Goal: Task Accomplishment & Management: Use online tool/utility

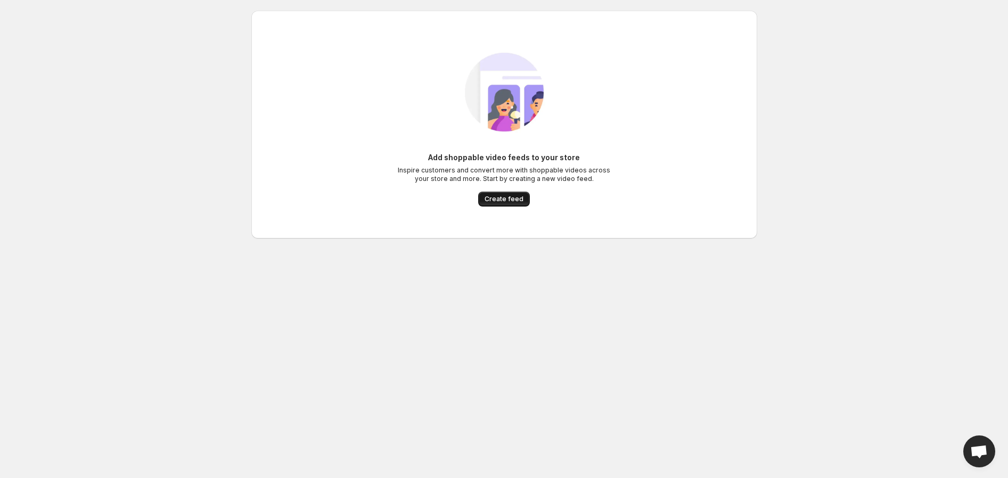
click at [504, 202] on span "Create feed" at bounding box center [503, 199] width 39 height 9
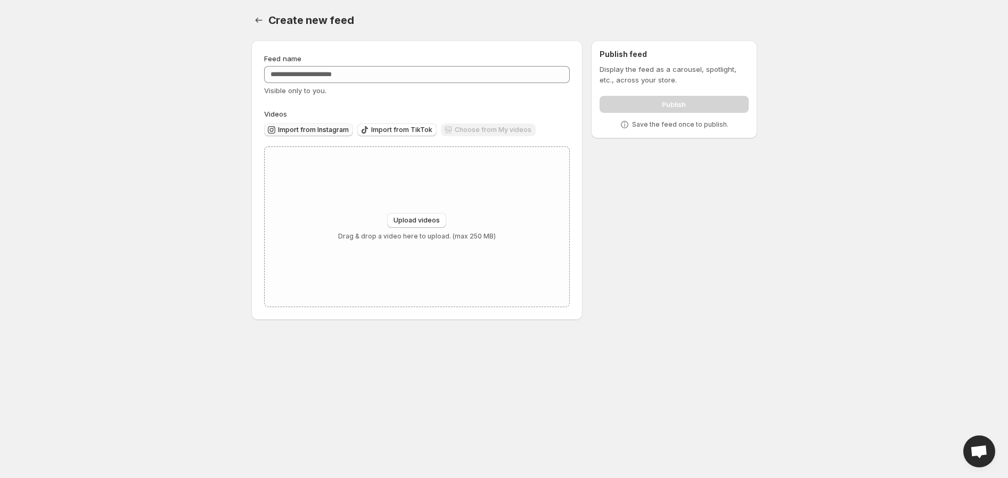
click at [331, 133] on span "Import from Instagram" at bounding box center [313, 130] width 71 height 9
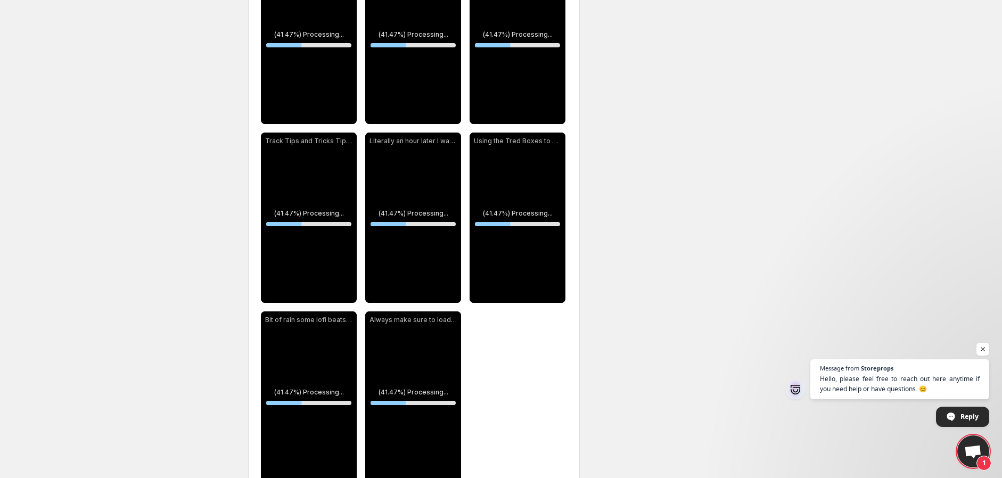
scroll to position [956, 0]
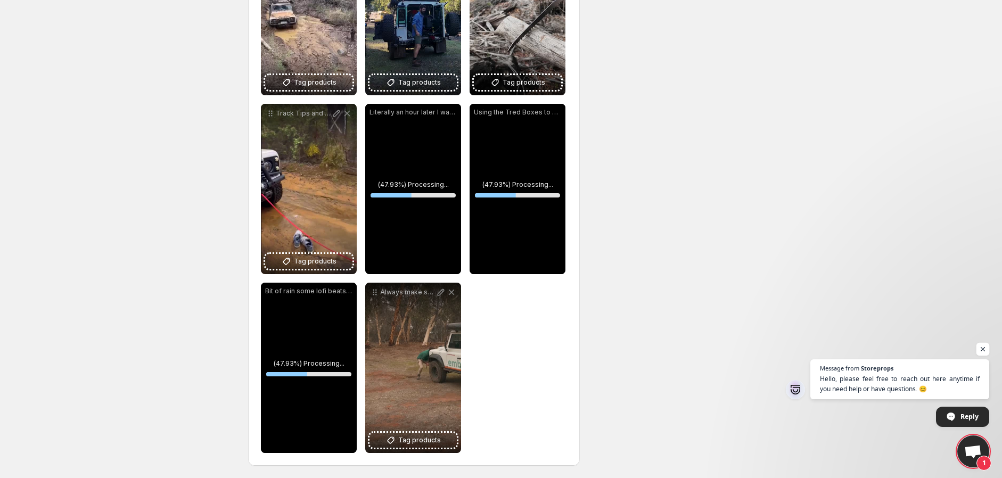
click at [983, 351] on span "Open chat" at bounding box center [982, 349] width 13 height 13
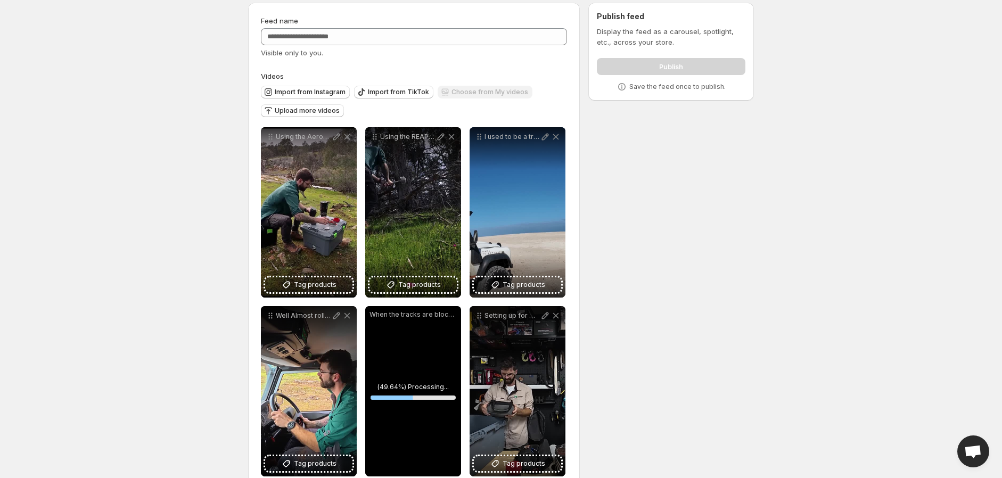
scroll to position [0, 0]
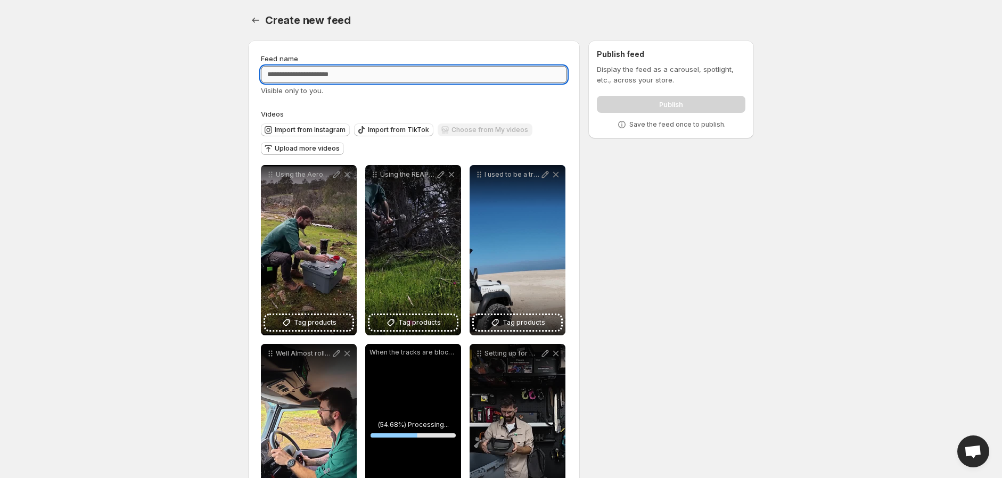
click at [427, 74] on input "Feed name" at bounding box center [414, 74] width 306 height 17
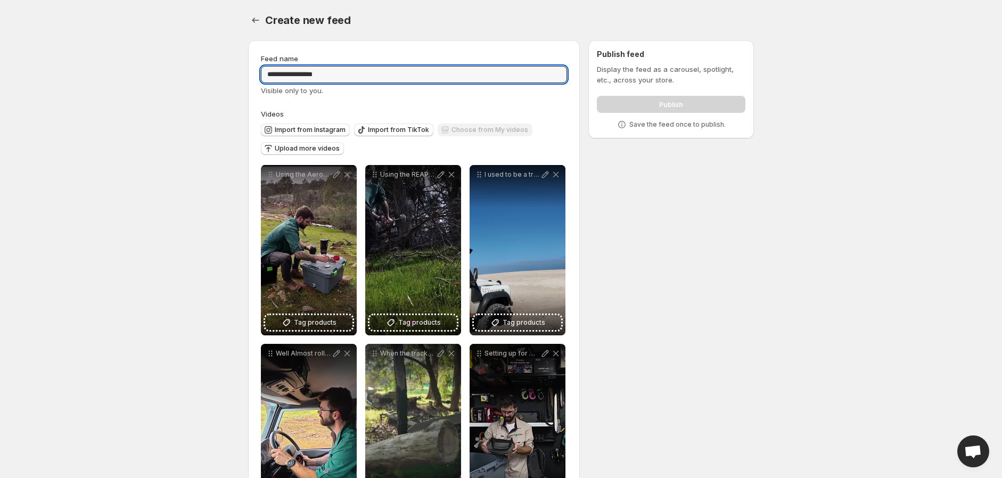
type input "**********"
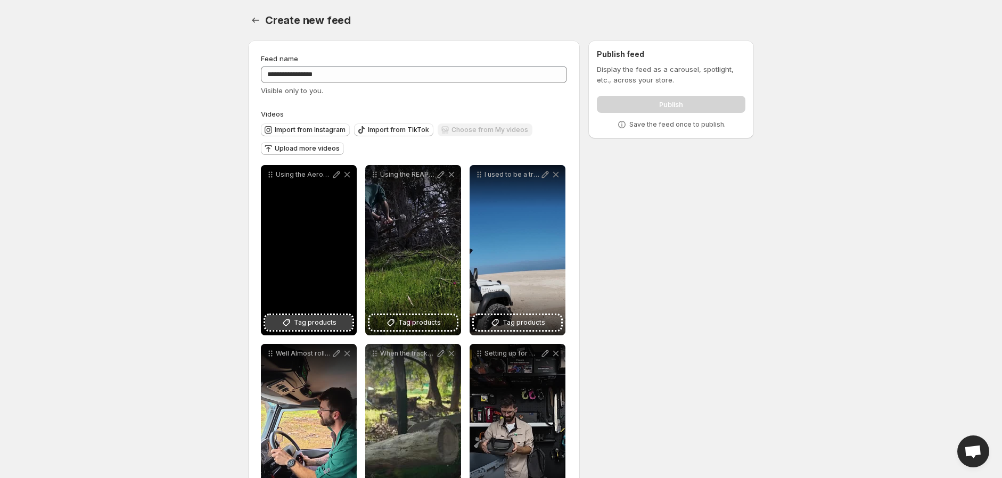
click at [310, 323] on span "Tag products" at bounding box center [315, 322] width 43 height 11
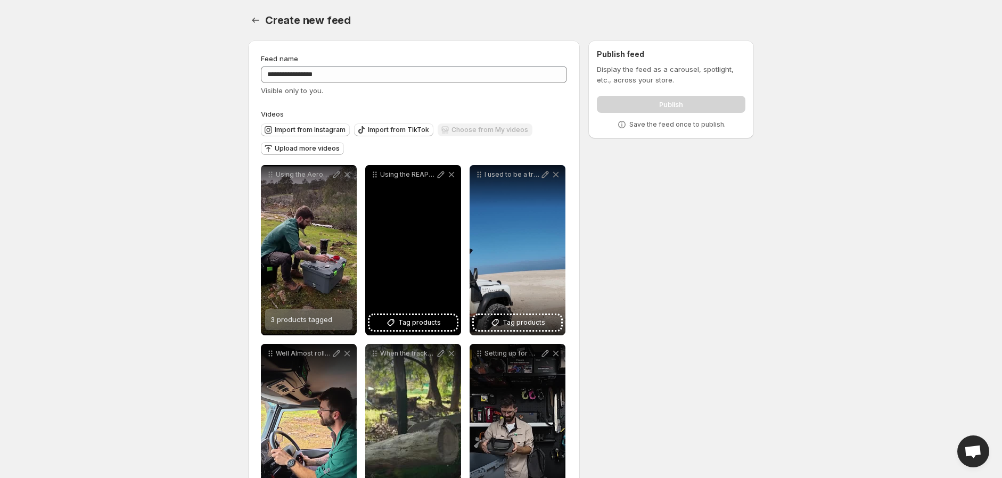
click at [411, 332] on div "Using the REAPR Multipurpose Shovel to create fire and prep Nachos" at bounding box center [413, 250] width 96 height 170
click at [418, 327] on span "Tag products" at bounding box center [419, 322] width 43 height 11
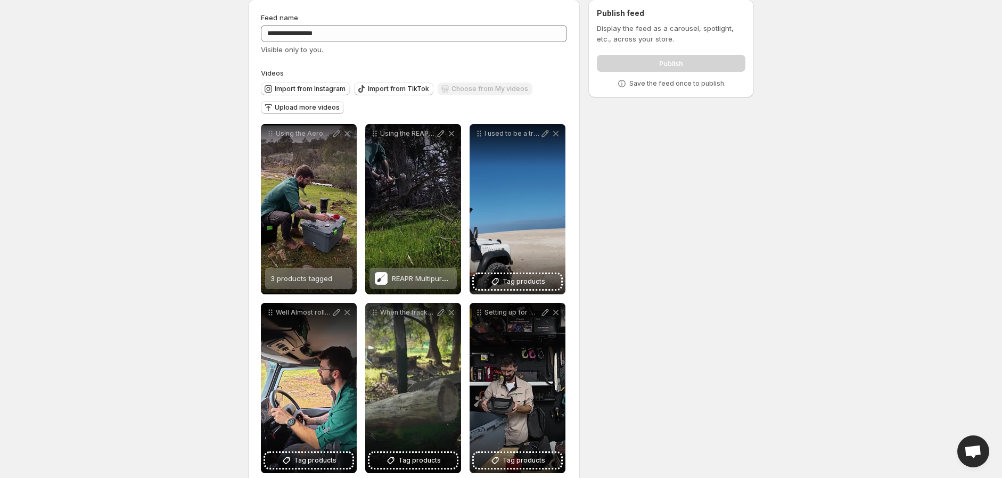
scroll to position [59, 0]
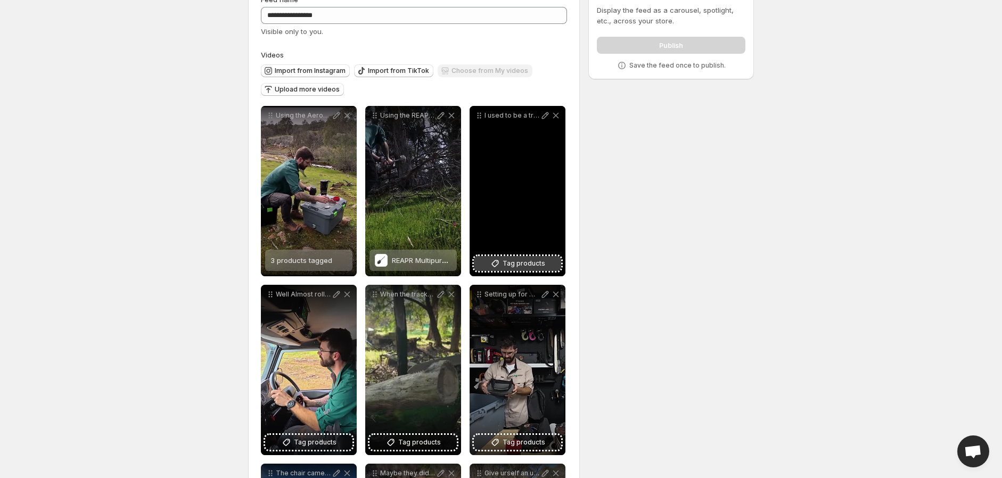
click at [515, 267] on span "Tag products" at bounding box center [524, 263] width 43 height 11
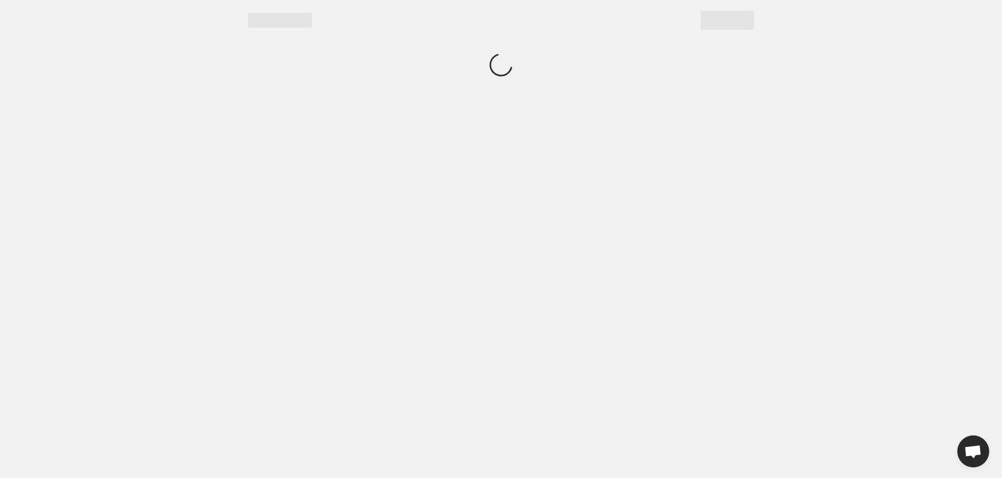
scroll to position [0, 0]
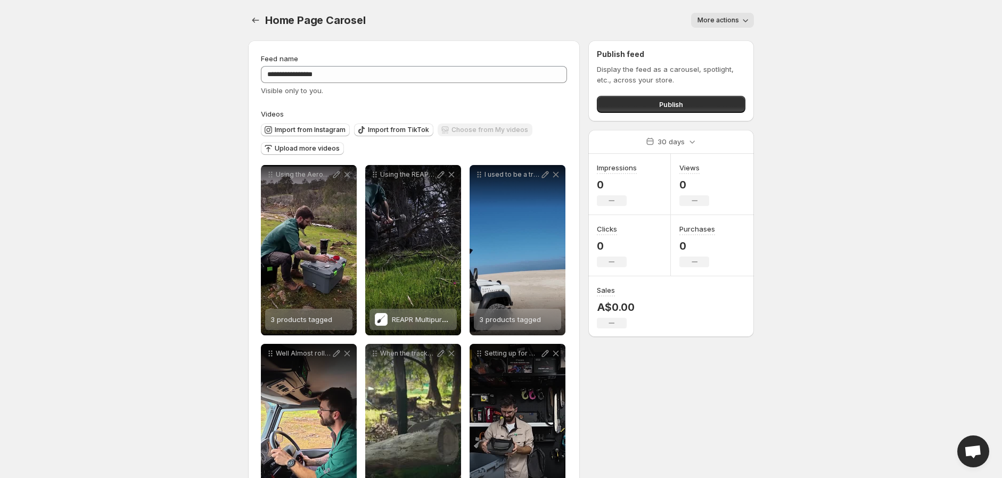
click at [738, 22] on span "More actions" at bounding box center [718, 20] width 42 height 9
click at [788, 34] on body "**********" at bounding box center [501, 239] width 1002 height 478
click at [693, 107] on button "Publish" at bounding box center [671, 104] width 149 height 17
click at [256, 18] on icon "Settings" at bounding box center [255, 20] width 11 height 11
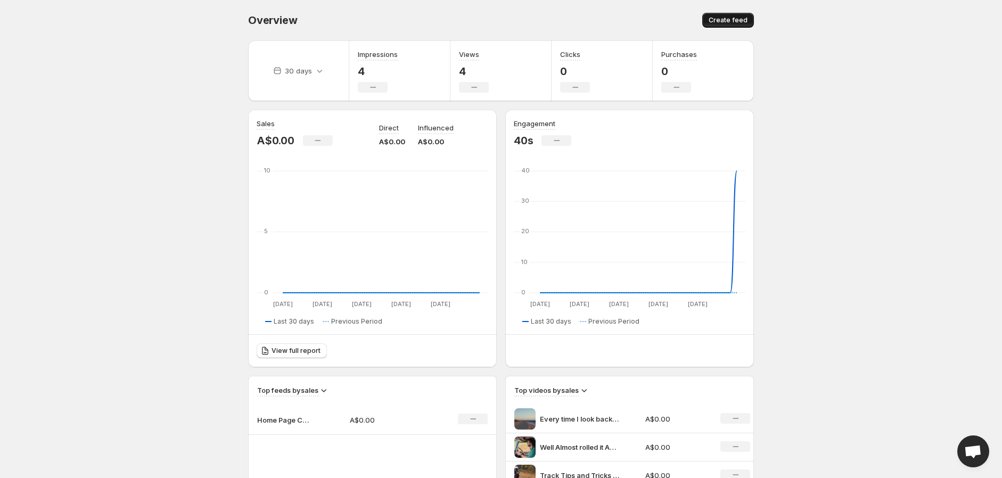
click at [717, 24] on button "Create feed" at bounding box center [728, 20] width 52 height 15
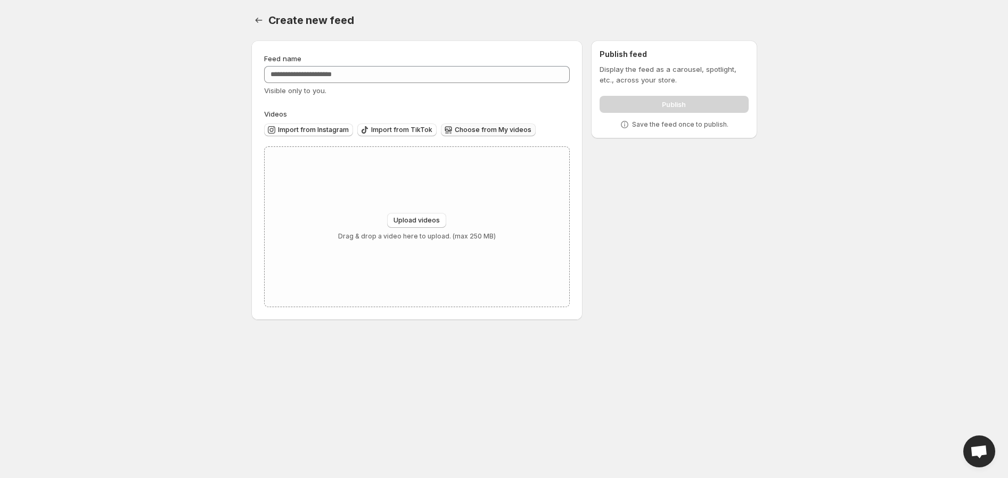
click at [498, 130] on span "Choose from My videos" at bounding box center [493, 130] width 77 height 9
click at [422, 215] on button "Upload videos" at bounding box center [416, 220] width 59 height 15
type input "**********"
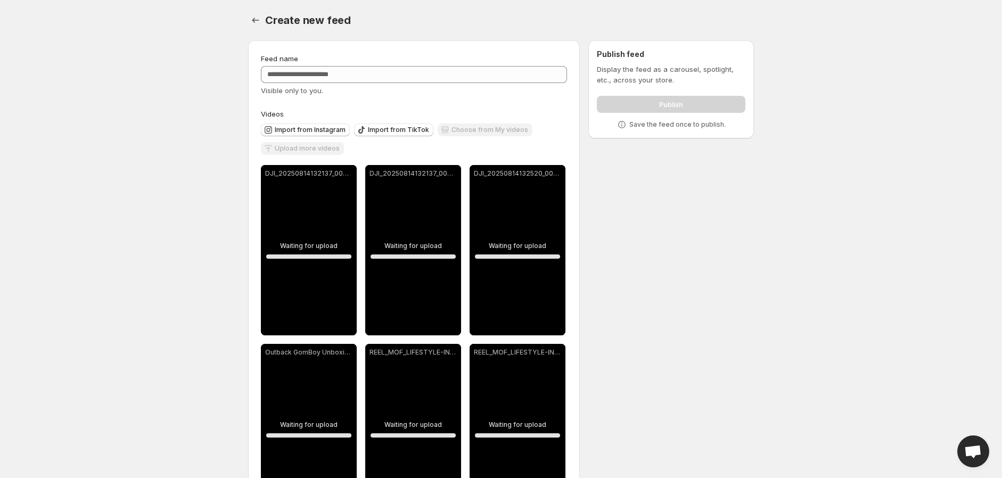
scroll to position [241, 0]
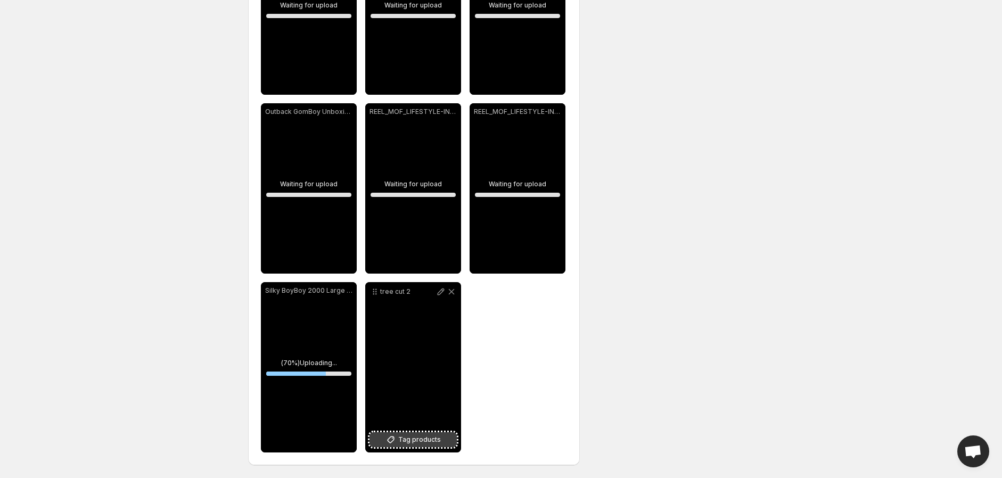
click at [408, 444] on span "Tag products" at bounding box center [419, 439] width 43 height 11
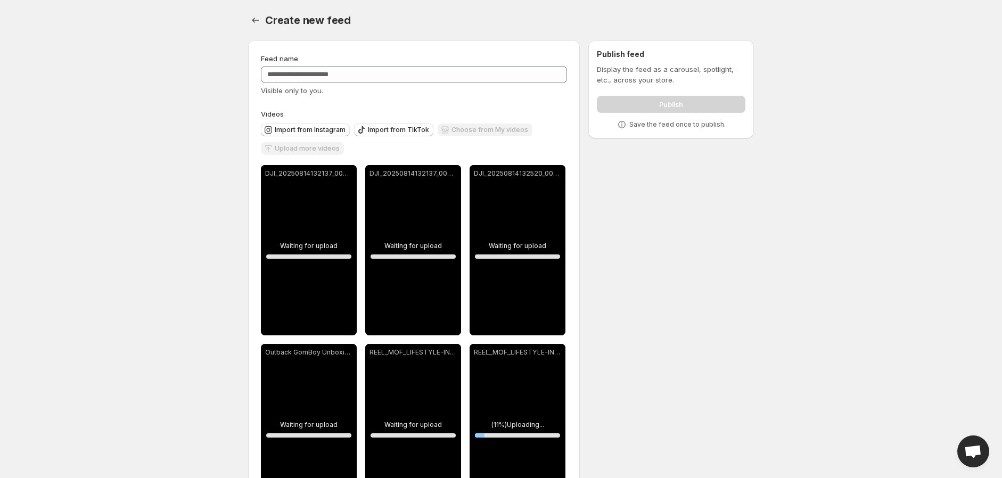
scroll to position [236, 0]
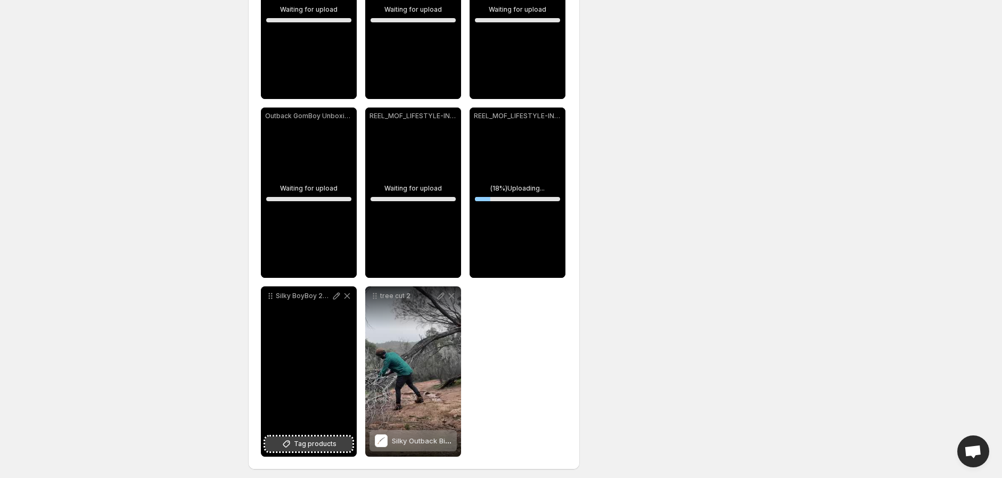
click at [328, 442] on span "Tag products" at bounding box center [315, 444] width 43 height 11
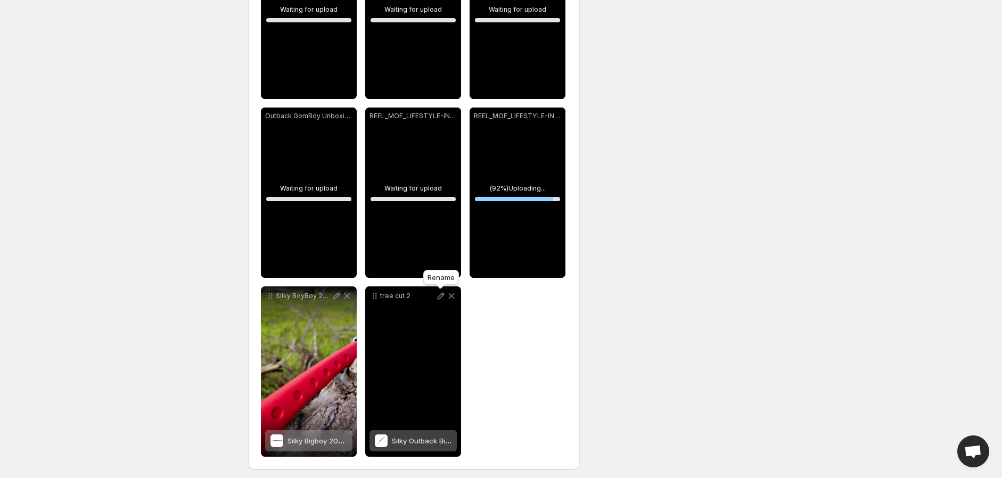
click at [438, 295] on icon at bounding box center [440, 296] width 11 height 11
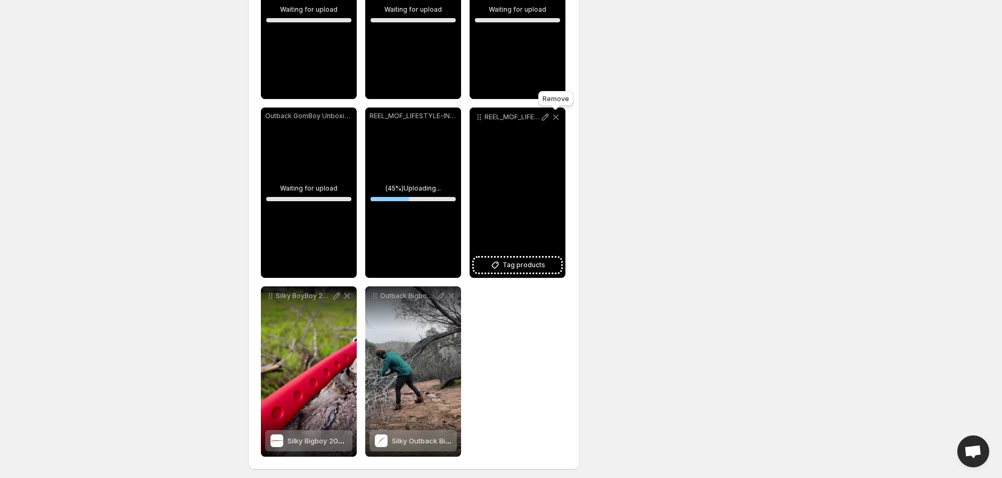
click at [556, 118] on icon at bounding box center [555, 117] width 11 height 11
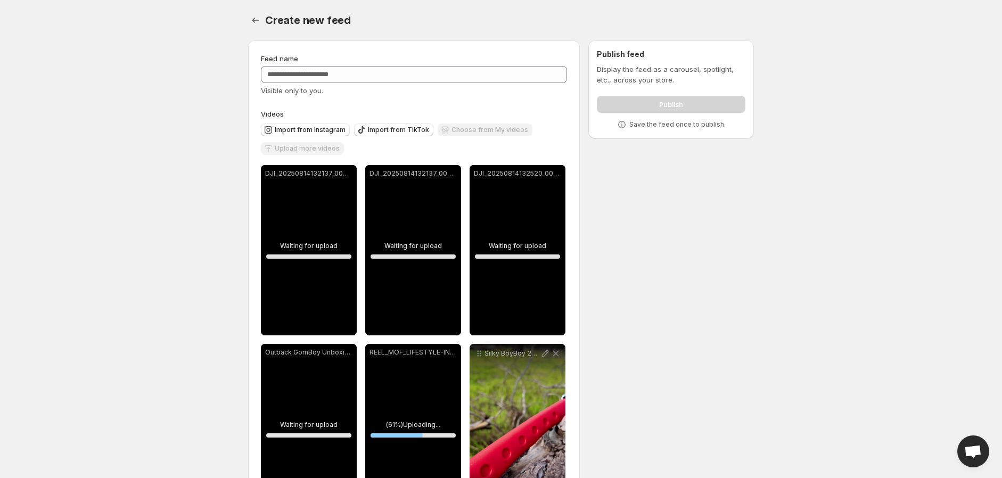
scroll to position [177, 0]
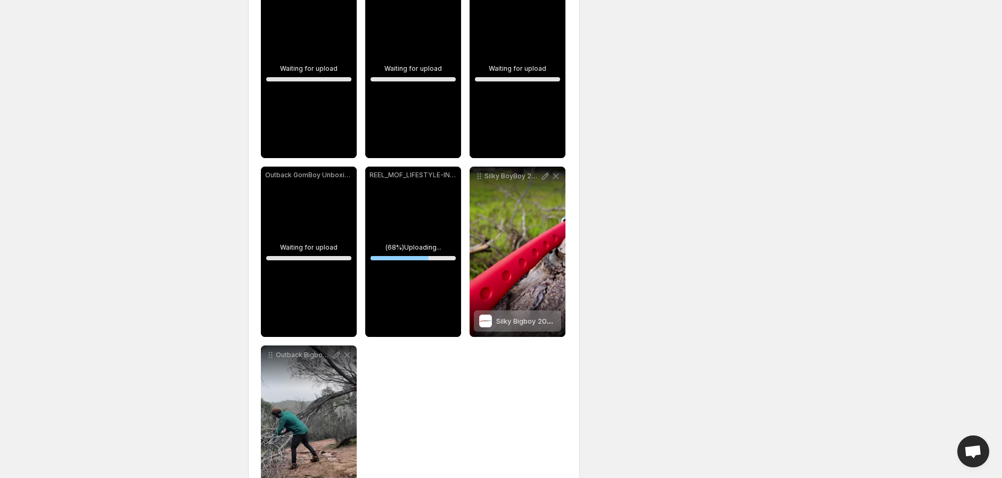
click at [421, 203] on div "REEL_MOF_LIFESTYLE-INUSE.mp4" at bounding box center [413, 252] width 96 height 170
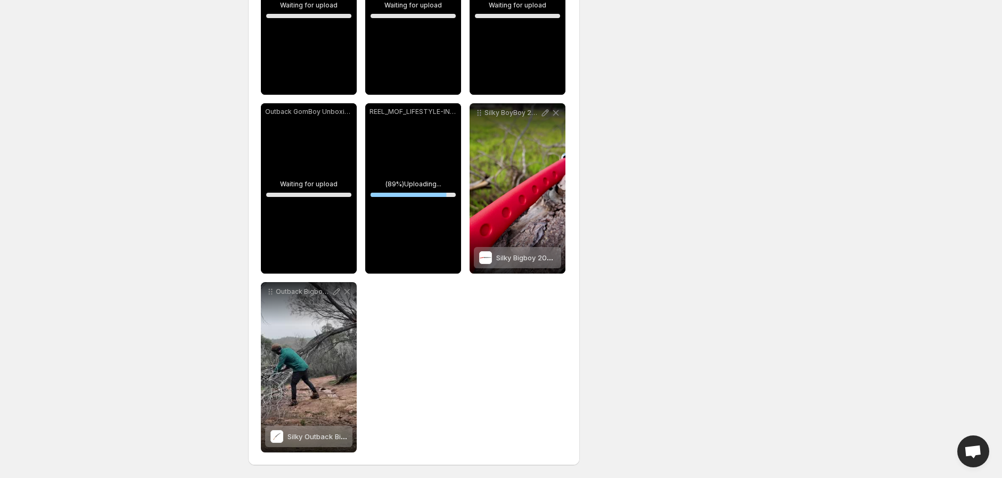
scroll to position [122, 0]
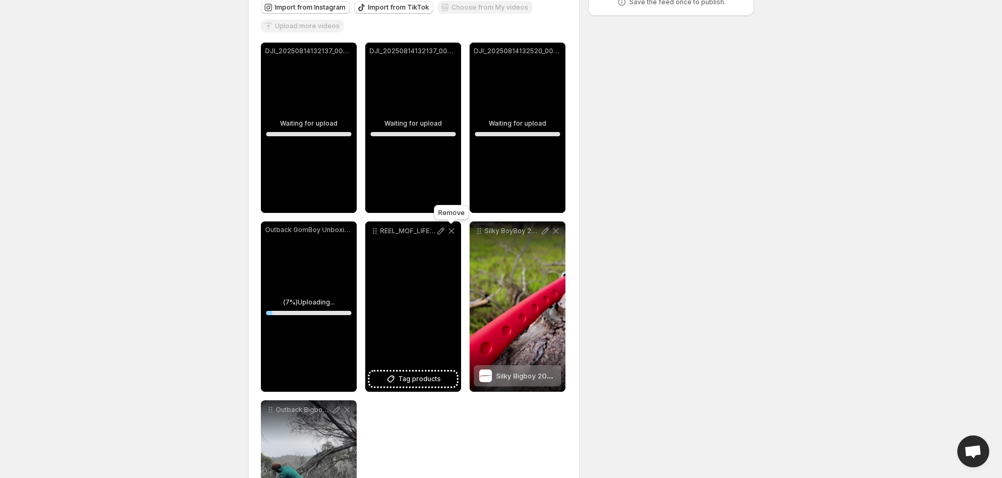
click at [451, 229] on icon at bounding box center [451, 231] width 11 height 11
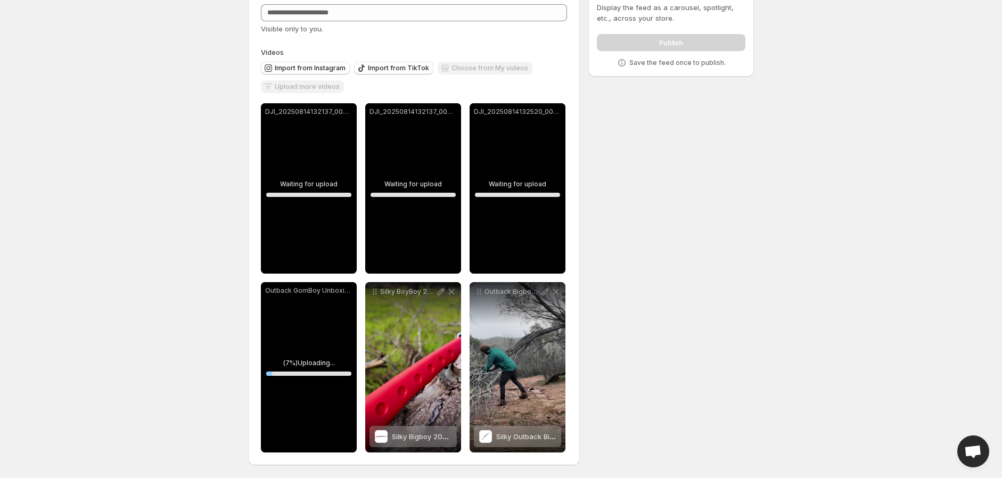
scroll to position [61, 0]
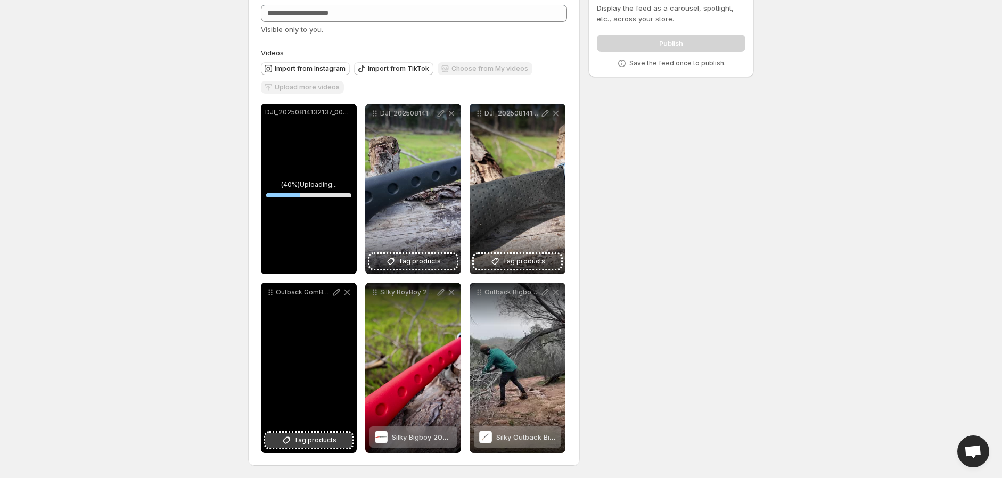
click at [311, 447] on button "Tag products" at bounding box center [308, 440] width 87 height 15
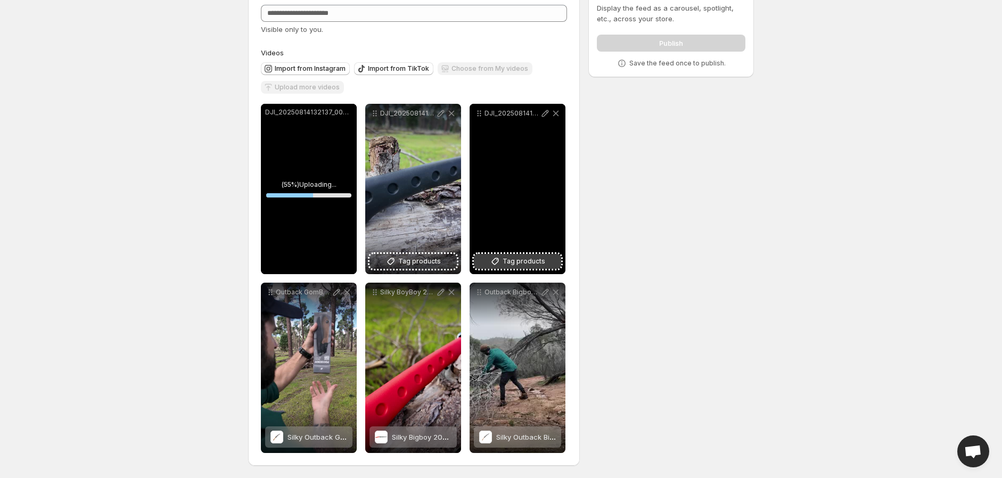
click at [529, 261] on span "Tag products" at bounding box center [524, 261] width 43 height 11
click at [543, 115] on icon at bounding box center [545, 113] width 11 height 11
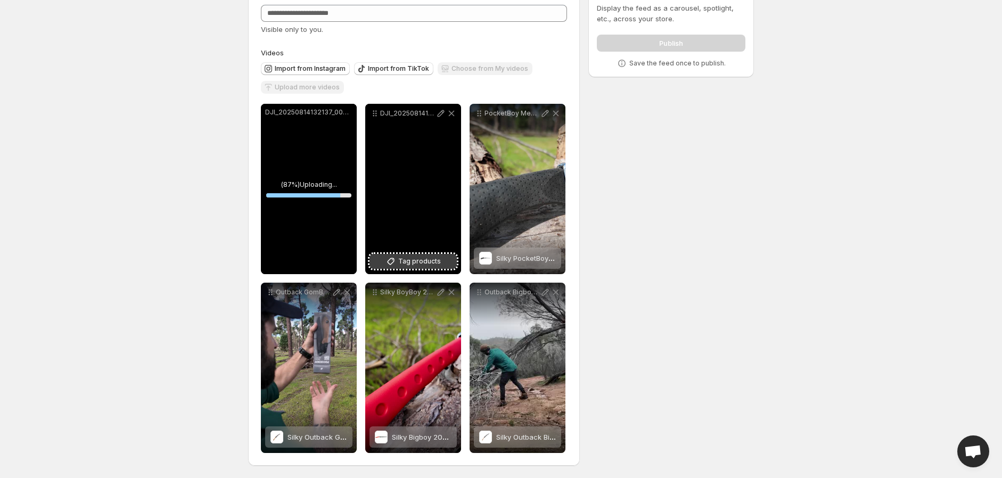
click at [429, 260] on span "Tag products" at bounding box center [419, 261] width 43 height 11
click at [438, 113] on icon at bounding box center [440, 113] width 11 height 11
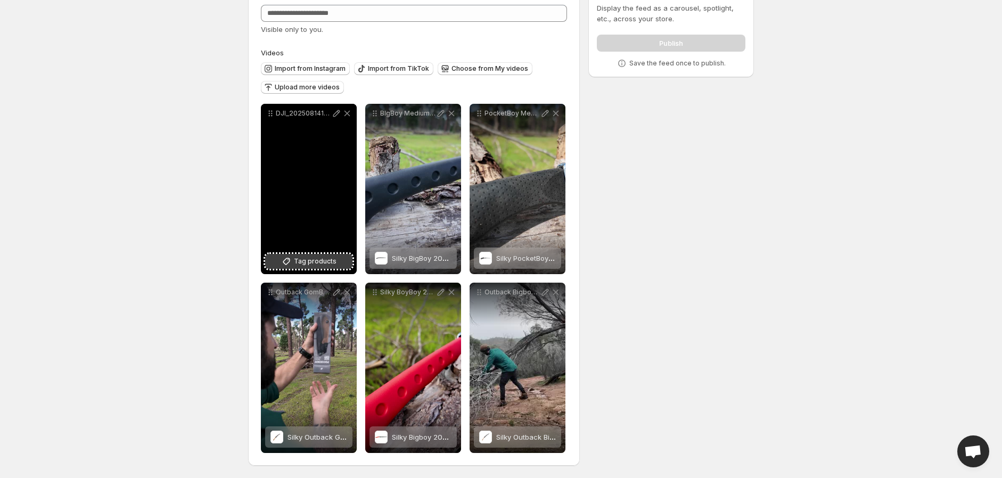
click at [320, 261] on span "Tag products" at bounding box center [315, 261] width 43 height 11
click at [336, 113] on icon at bounding box center [336, 113] width 11 height 11
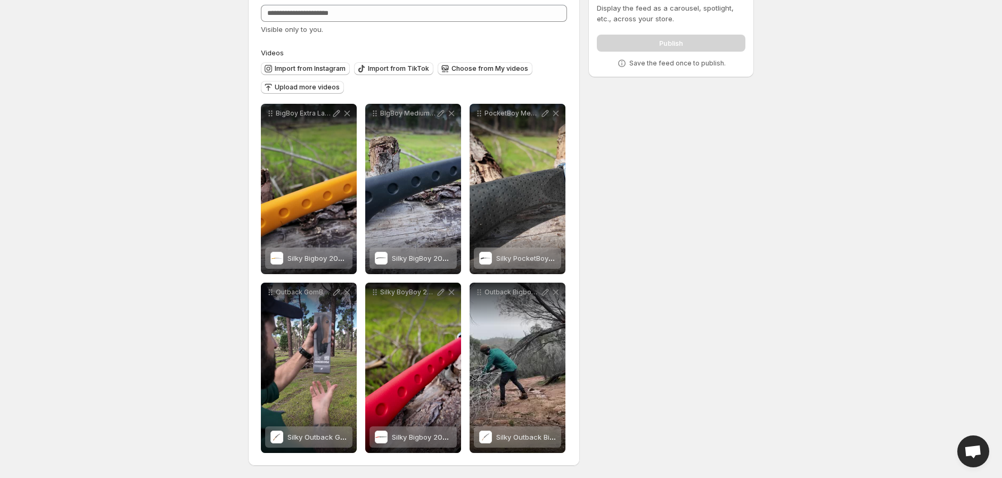
click at [684, 233] on div "**********" at bounding box center [497, 225] width 514 height 508
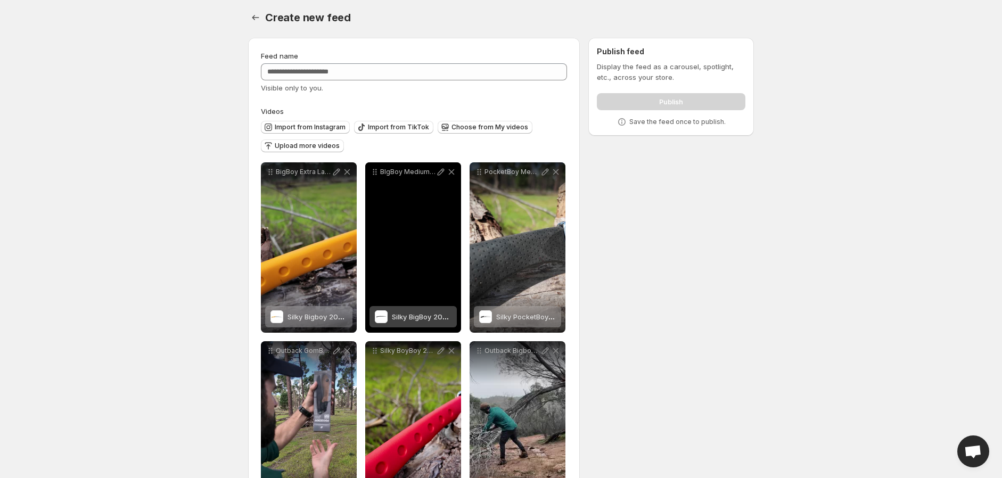
scroll to position [0, 0]
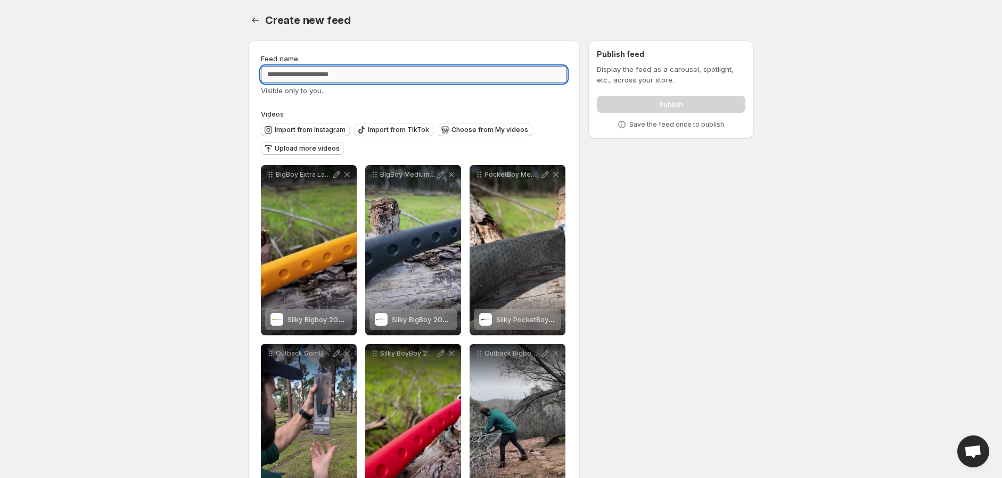
click at [312, 73] on input "Feed name" at bounding box center [414, 74] width 306 height 17
type input "**********"
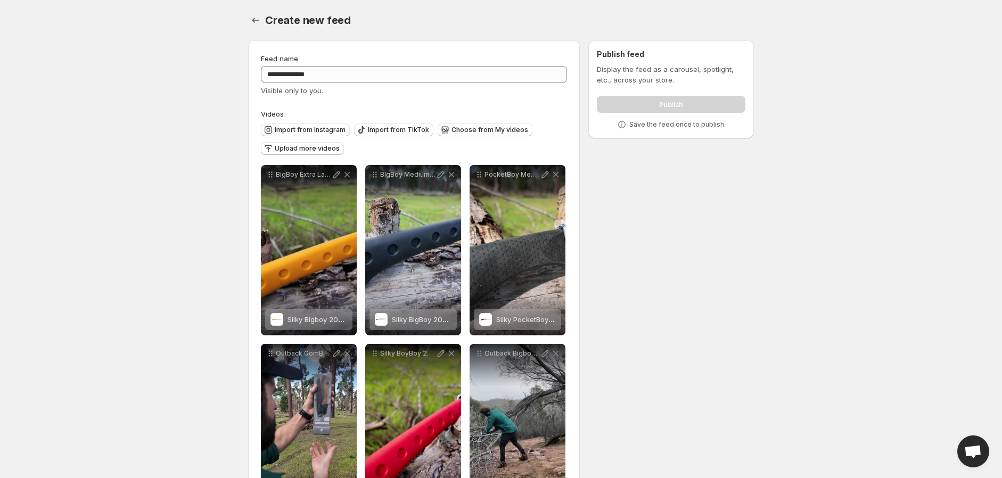
click at [706, 198] on div "**********" at bounding box center [497, 286] width 514 height 508
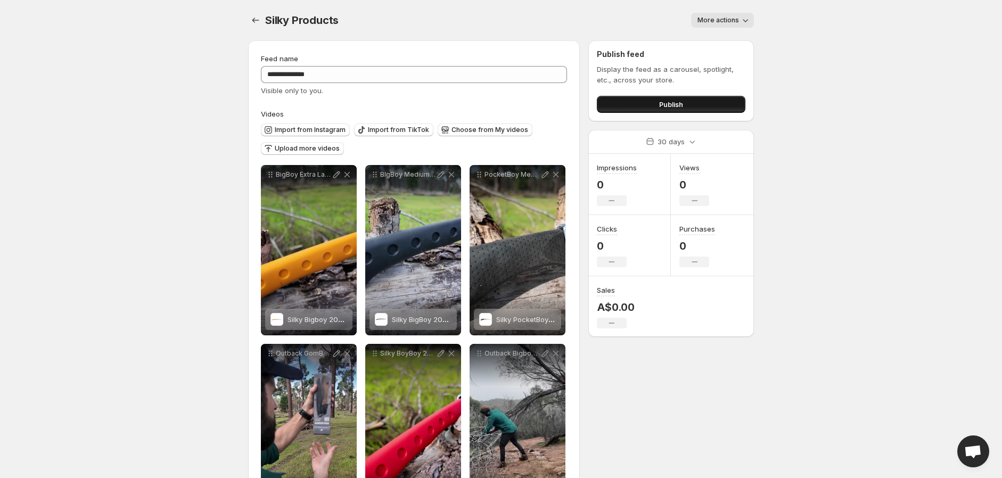
click at [693, 109] on button "Publish" at bounding box center [671, 104] width 149 height 17
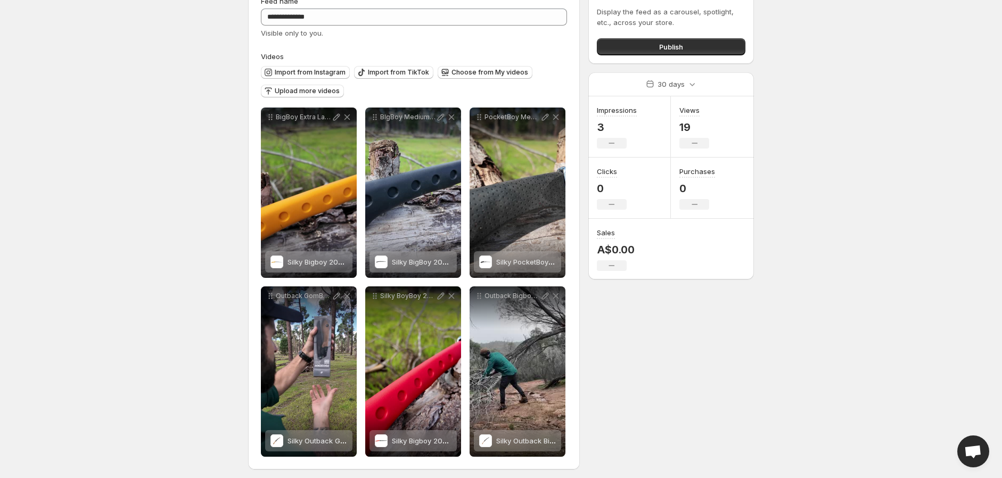
scroll to position [2, 0]
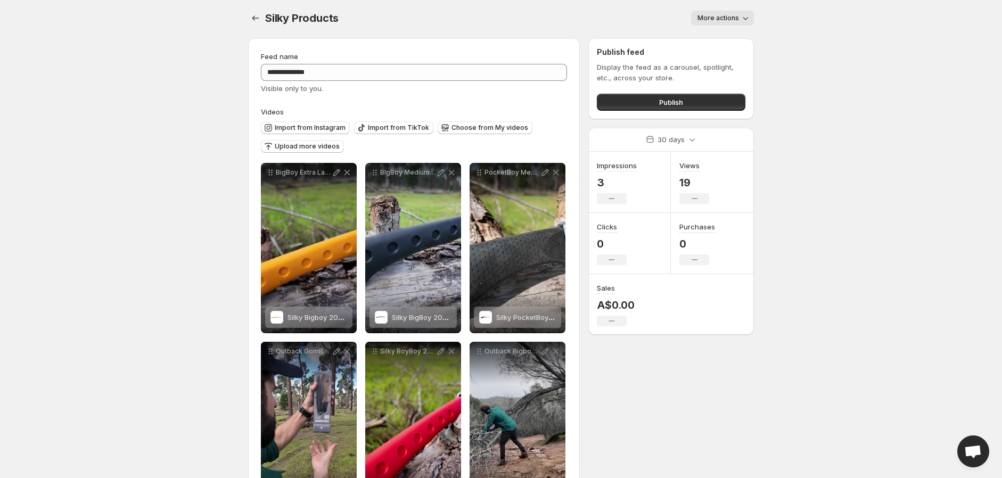
click at [738, 21] on span "More actions" at bounding box center [718, 18] width 42 height 9
drag, startPoint x: 808, startPoint y: 54, endPoint x: 657, endPoint y: 124, distance: 166.0
click at [808, 55] on body "**********" at bounding box center [501, 237] width 1002 height 478
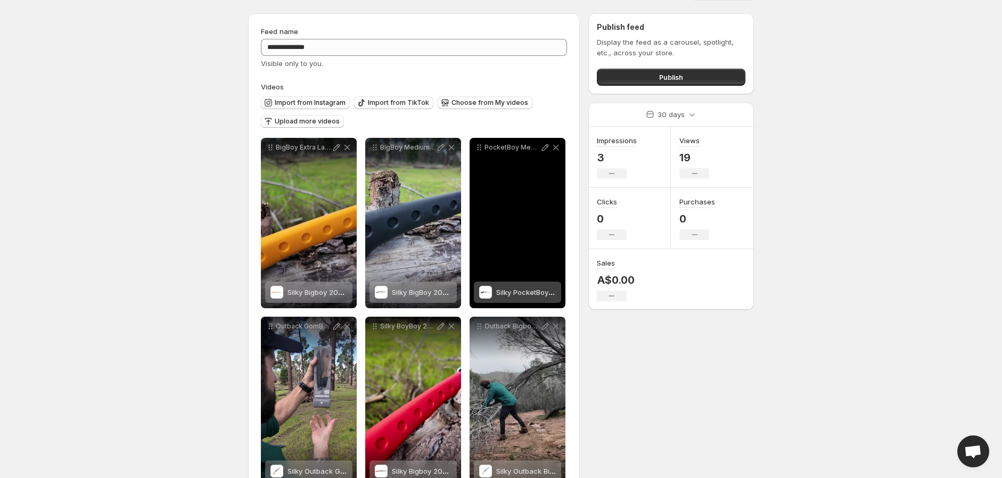
scroll to position [0, 0]
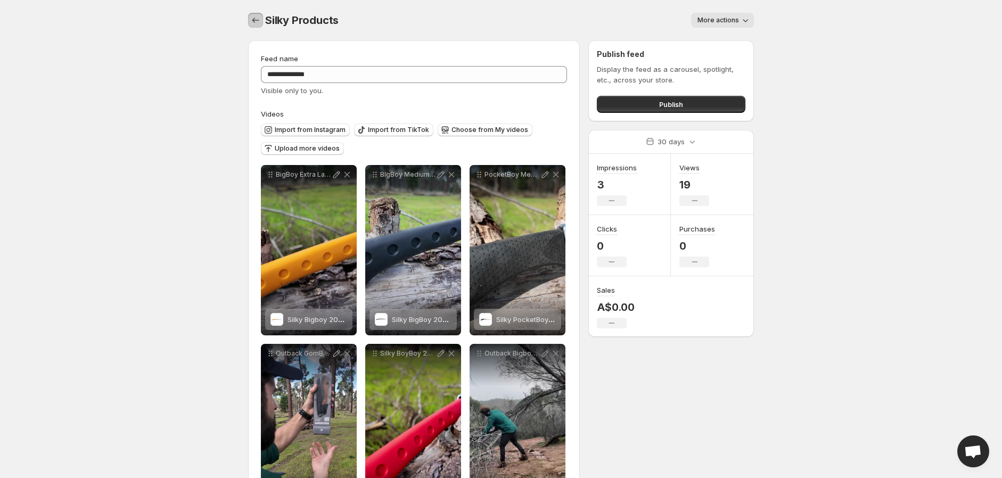
click at [252, 18] on icon "Settings" at bounding box center [255, 20] width 11 height 11
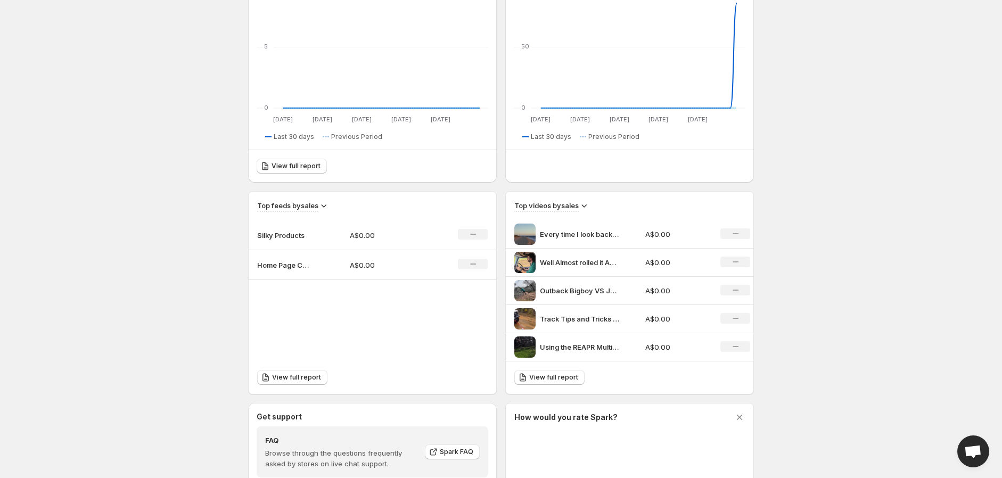
scroll to position [177, 0]
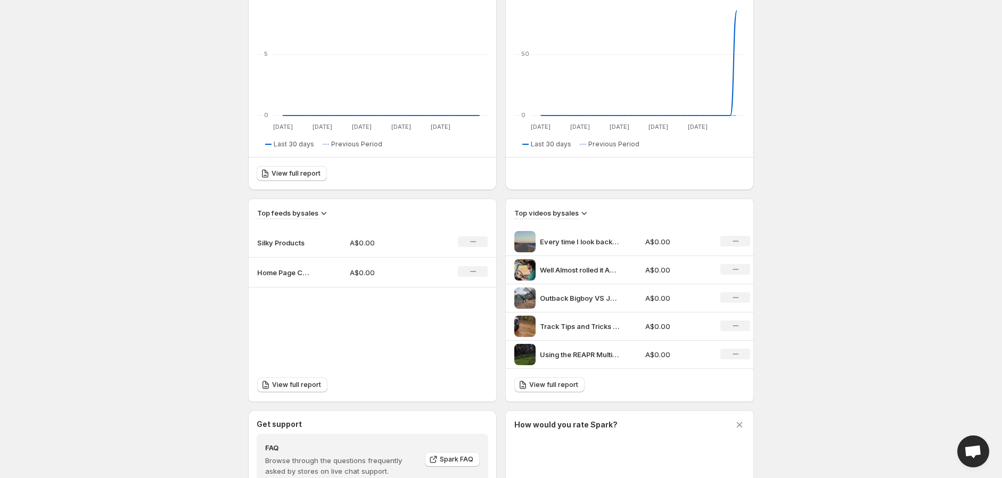
click at [321, 240] on td "Silky Products" at bounding box center [295, 243] width 93 height 30
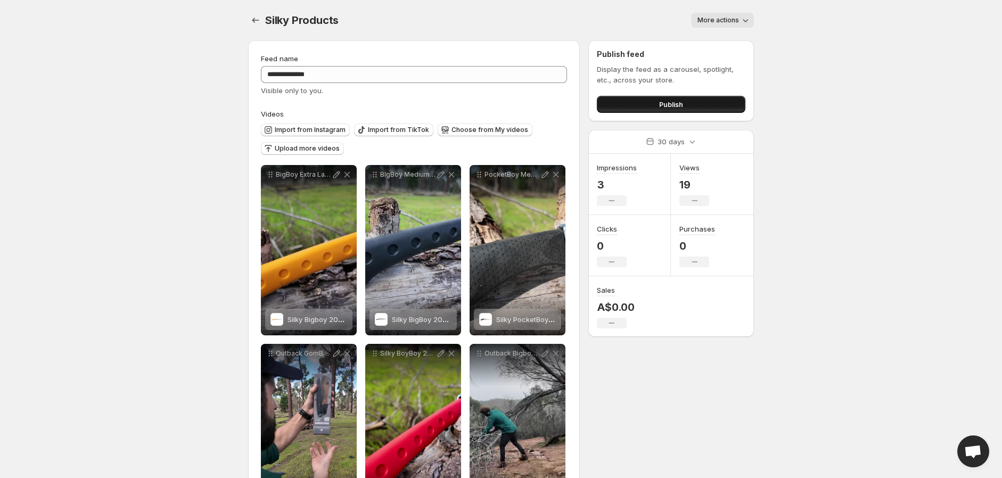
click at [661, 106] on span "Publish" at bounding box center [671, 104] width 24 height 11
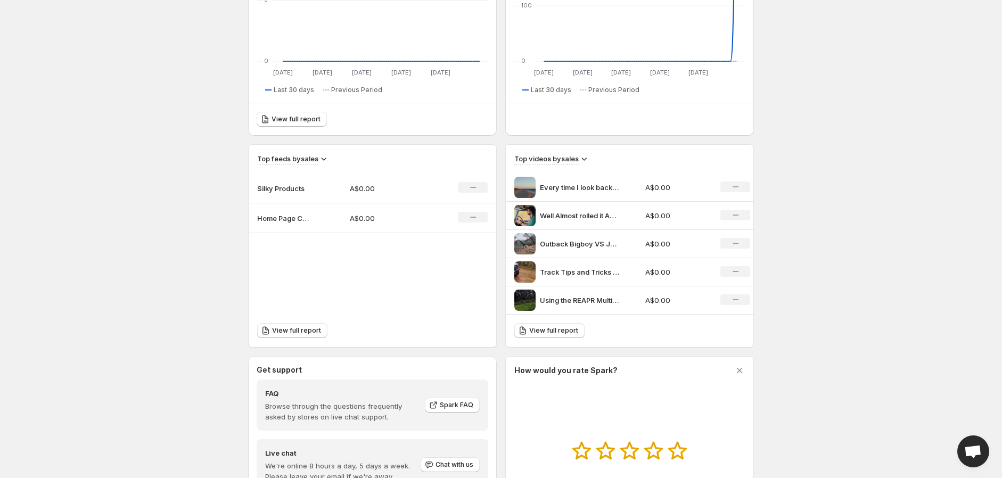
scroll to position [236, 0]
